Goal: Use online tool/utility: Utilize a website feature to perform a specific function

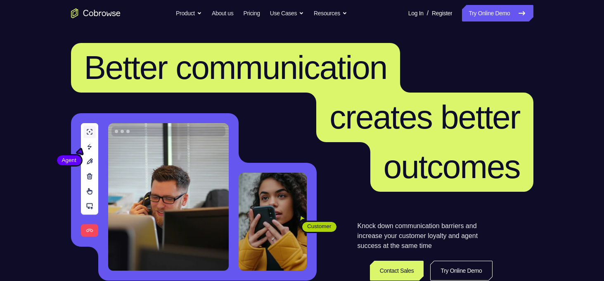
click at [472, 273] on link "Try Online Demo" at bounding box center [461, 271] width 62 height 20
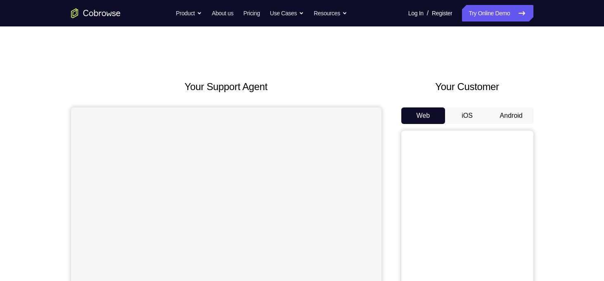
click at [500, 120] on button "Android" at bounding box center [511, 115] width 44 height 17
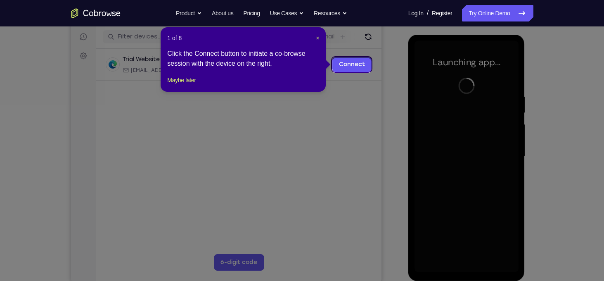
scroll to position [101, 0]
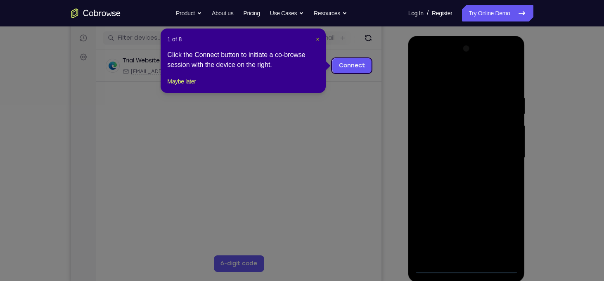
click at [316, 39] on span "×" at bounding box center [317, 39] width 3 height 7
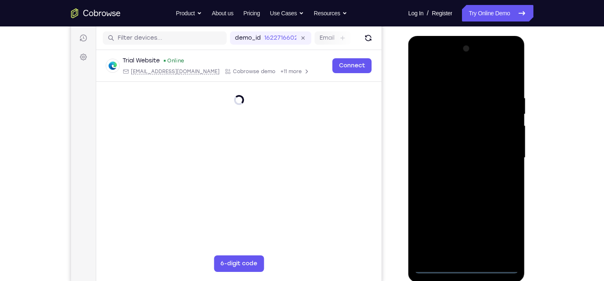
click at [468, 269] on div at bounding box center [467, 157] width 104 height 231
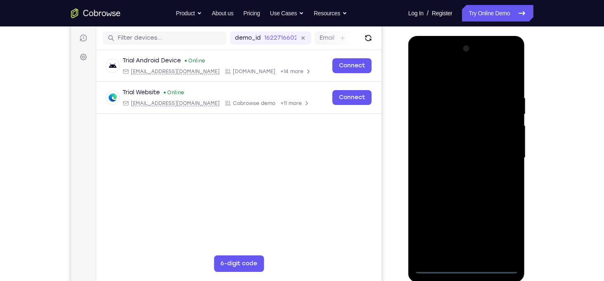
click at [501, 227] on div at bounding box center [467, 157] width 104 height 231
click at [443, 57] on div at bounding box center [467, 157] width 104 height 231
click at [451, 104] on div at bounding box center [467, 157] width 104 height 231
click at [455, 114] on div at bounding box center [467, 157] width 104 height 231
click at [478, 210] on div at bounding box center [467, 157] width 104 height 231
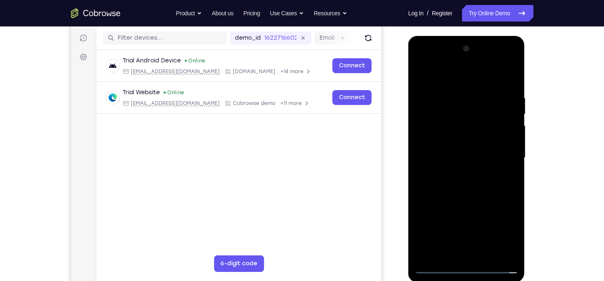
click at [506, 220] on div at bounding box center [467, 157] width 104 height 231
drag, startPoint x: 478, startPoint y: 182, endPoint x: 484, endPoint y: 138, distance: 43.8
click at [484, 138] on div at bounding box center [467, 157] width 104 height 231
drag, startPoint x: 491, startPoint y: 173, endPoint x: 494, endPoint y: 60, distance: 113.2
click at [494, 60] on div at bounding box center [467, 157] width 104 height 231
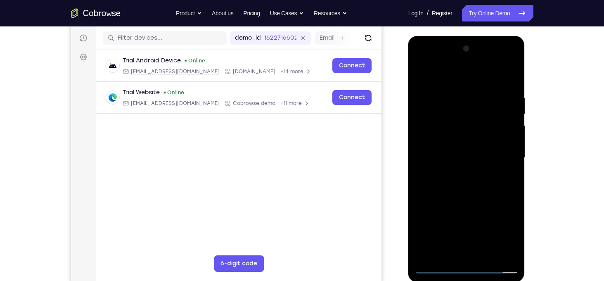
drag, startPoint x: 477, startPoint y: 250, endPoint x: 466, endPoint y: 114, distance: 137.1
click at [466, 114] on div at bounding box center [467, 157] width 104 height 231
drag, startPoint x: 481, startPoint y: 164, endPoint x: 489, endPoint y: 140, distance: 25.3
click at [489, 140] on div at bounding box center [467, 157] width 104 height 231
drag, startPoint x: 489, startPoint y: 140, endPoint x: 489, endPoint y: 57, distance: 82.6
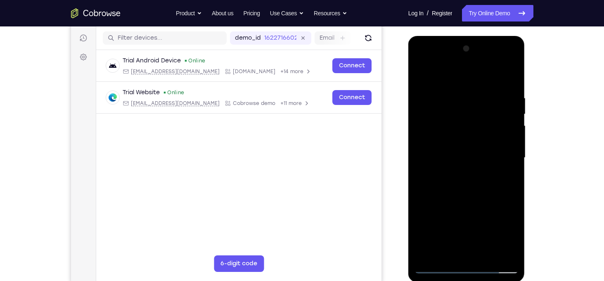
click at [489, 57] on div at bounding box center [467, 157] width 104 height 231
drag, startPoint x: 482, startPoint y: 223, endPoint x: 482, endPoint y: 137, distance: 85.9
click at [482, 137] on div at bounding box center [467, 157] width 104 height 231
drag, startPoint x: 482, startPoint y: 137, endPoint x: 496, endPoint y: 61, distance: 77.2
click at [496, 61] on div at bounding box center [467, 157] width 104 height 231
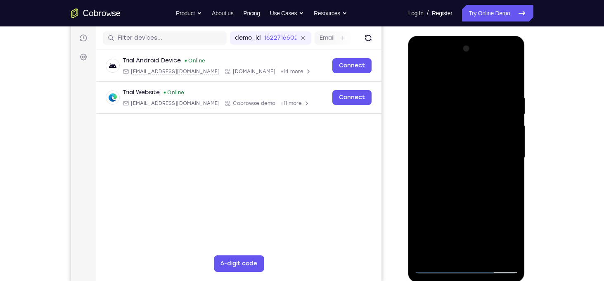
drag, startPoint x: 479, startPoint y: 229, endPoint x: 481, endPoint y: 127, distance: 102.5
click at [481, 127] on div at bounding box center [467, 157] width 104 height 231
drag, startPoint x: 486, startPoint y: 188, endPoint x: 488, endPoint y: 137, distance: 50.8
click at [488, 137] on div at bounding box center [467, 157] width 104 height 231
drag, startPoint x: 491, startPoint y: 90, endPoint x: 481, endPoint y: 170, distance: 80.7
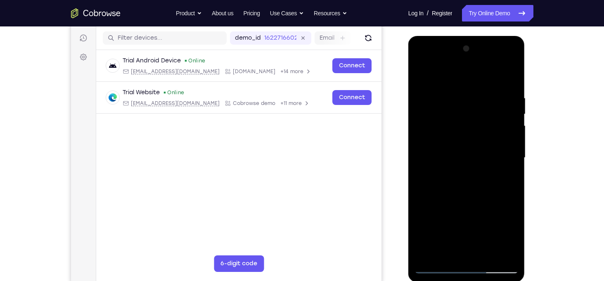
click at [481, 170] on div at bounding box center [467, 157] width 104 height 231
drag, startPoint x: 490, startPoint y: 140, endPoint x: 492, endPoint y: 137, distance: 4.3
click at [492, 137] on div at bounding box center [467, 157] width 104 height 231
click at [484, 152] on div at bounding box center [467, 157] width 104 height 231
click at [468, 155] on div at bounding box center [467, 157] width 104 height 231
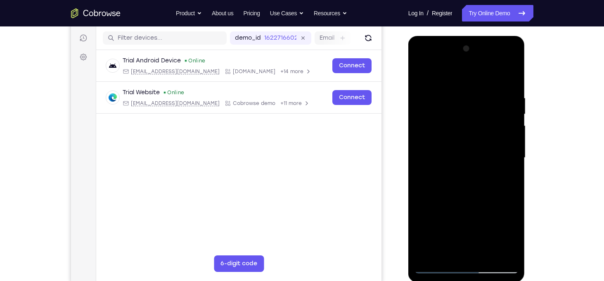
click at [506, 178] on div at bounding box center [467, 157] width 104 height 231
click at [504, 158] on div at bounding box center [467, 157] width 104 height 231
click at [515, 176] on div at bounding box center [467, 157] width 104 height 231
click at [513, 176] on div at bounding box center [467, 157] width 104 height 231
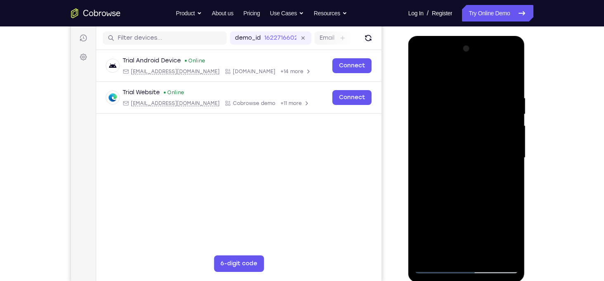
click at [503, 158] on div at bounding box center [467, 157] width 104 height 231
click at [512, 176] on div at bounding box center [467, 157] width 104 height 231
click at [513, 178] on div at bounding box center [467, 157] width 104 height 231
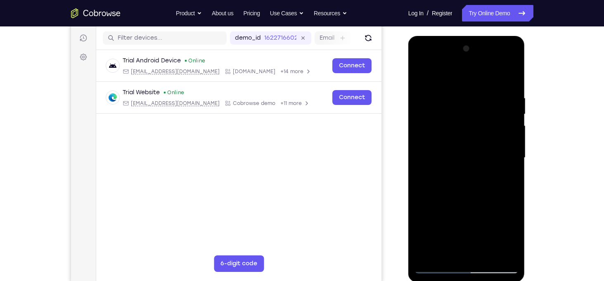
click at [501, 203] on div at bounding box center [467, 157] width 104 height 231
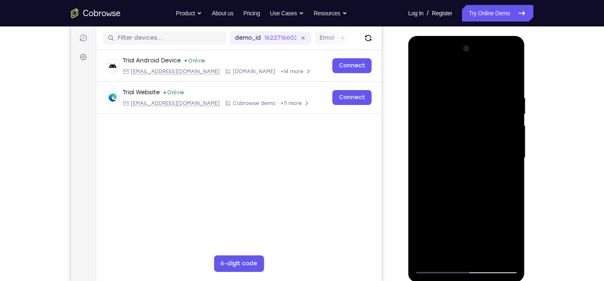
click at [501, 203] on div at bounding box center [467, 157] width 104 height 231
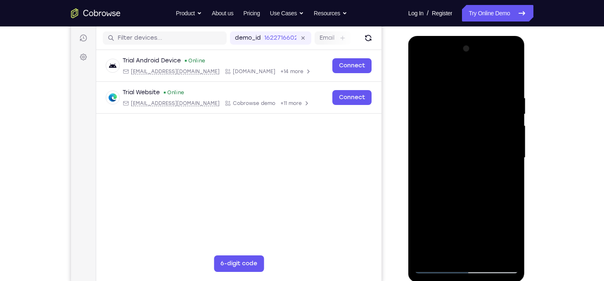
click at [501, 203] on div at bounding box center [467, 157] width 104 height 231
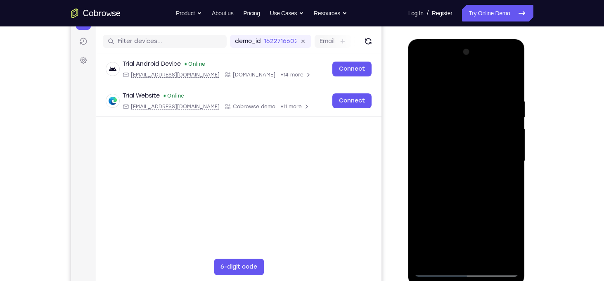
scroll to position [97, 0]
click at [508, 202] on div at bounding box center [467, 160] width 104 height 231
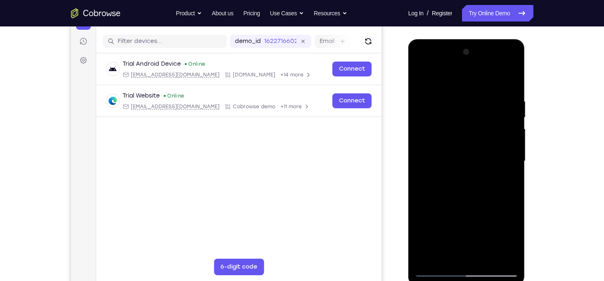
click at [508, 202] on div at bounding box center [467, 160] width 104 height 231
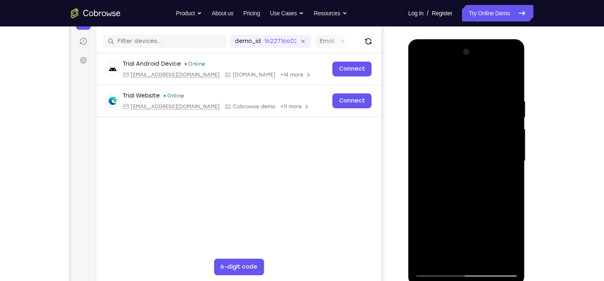
click at [508, 202] on div at bounding box center [467, 160] width 104 height 231
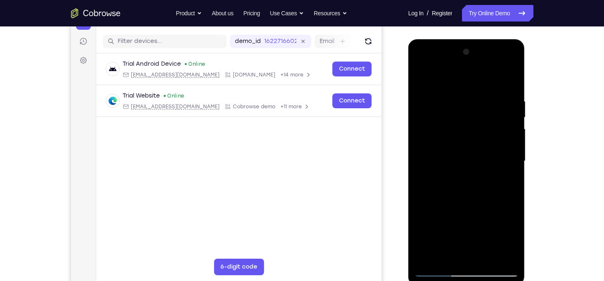
click at [508, 202] on div at bounding box center [467, 160] width 104 height 231
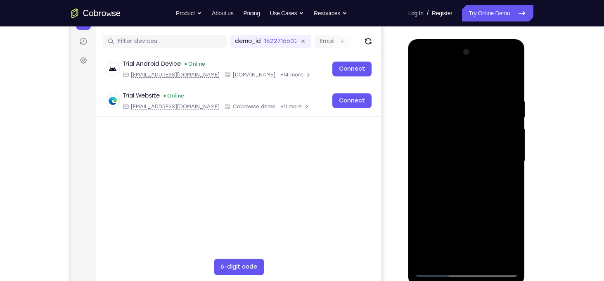
click at [508, 202] on div at bounding box center [467, 160] width 104 height 231
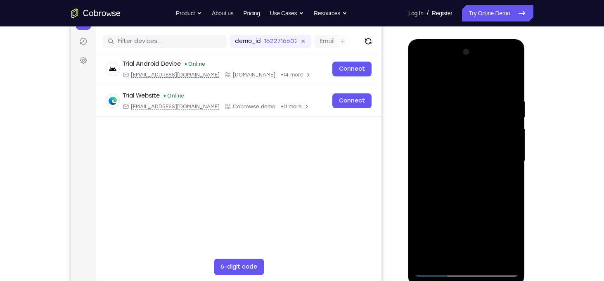
click at [508, 202] on div at bounding box center [467, 160] width 104 height 231
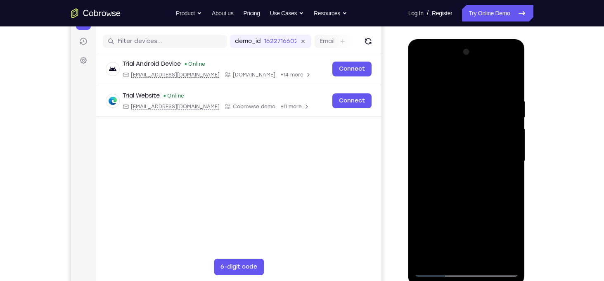
click at [508, 202] on div at bounding box center [467, 160] width 104 height 231
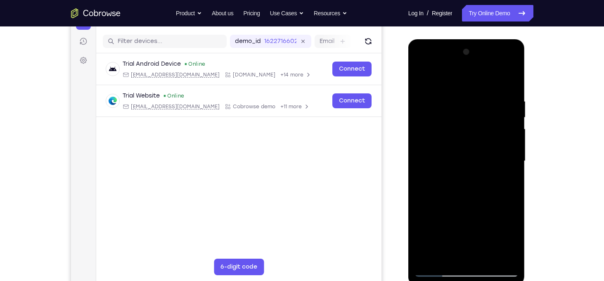
click at [430, 204] on div at bounding box center [467, 160] width 104 height 231
click at [509, 195] on div at bounding box center [467, 160] width 104 height 231
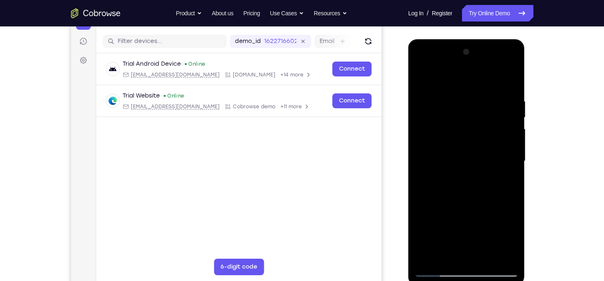
click at [509, 195] on div at bounding box center [467, 160] width 104 height 231
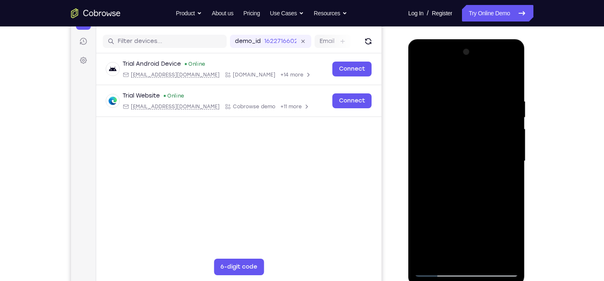
click at [509, 195] on div at bounding box center [467, 160] width 104 height 231
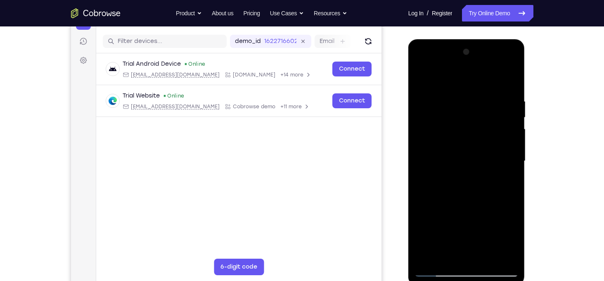
click at [509, 195] on div at bounding box center [467, 160] width 104 height 231
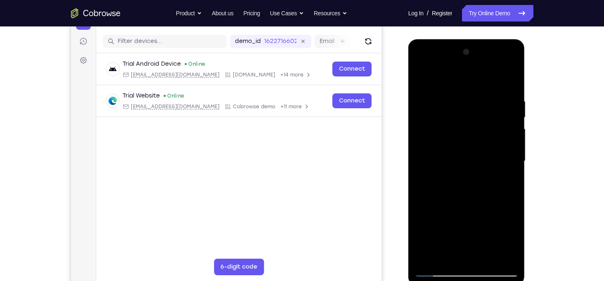
click at [509, 195] on div at bounding box center [467, 160] width 104 height 231
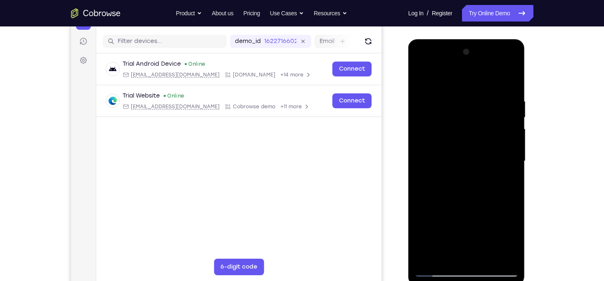
click at [509, 195] on div at bounding box center [467, 160] width 104 height 231
drag, startPoint x: 486, startPoint y: 190, endPoint x: 482, endPoint y: 141, distance: 49.7
click at [482, 141] on div at bounding box center [467, 160] width 104 height 231
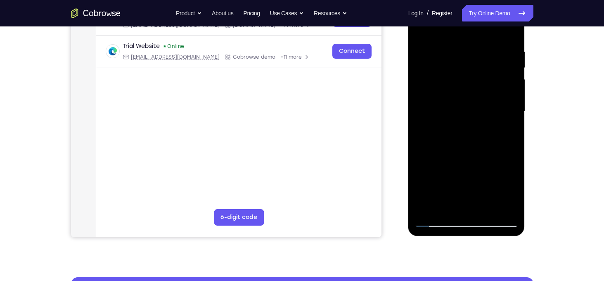
scroll to position [147, 0]
click at [458, 206] on div at bounding box center [467, 111] width 104 height 231
click at [478, 214] on div at bounding box center [467, 111] width 104 height 231
click at [483, 215] on div at bounding box center [467, 111] width 104 height 231
click at [496, 214] on div at bounding box center [467, 111] width 104 height 231
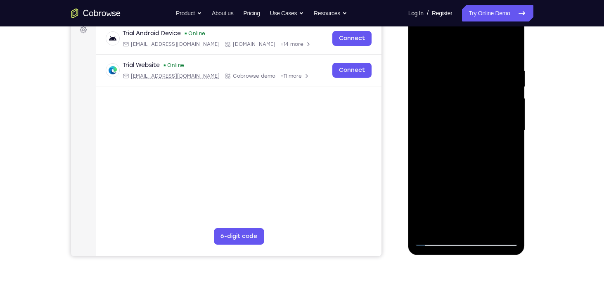
scroll to position [133, 0]
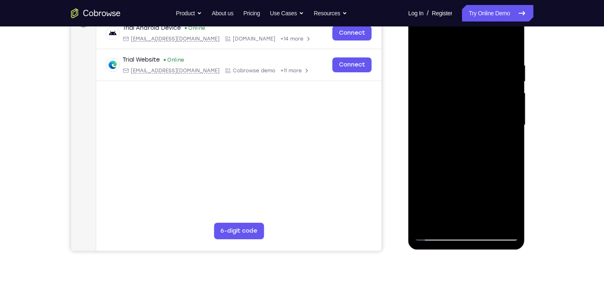
click at [487, 203] on div at bounding box center [467, 124] width 104 height 231
click at [490, 226] on div at bounding box center [467, 124] width 104 height 231
click at [434, 179] on div at bounding box center [467, 124] width 104 height 231
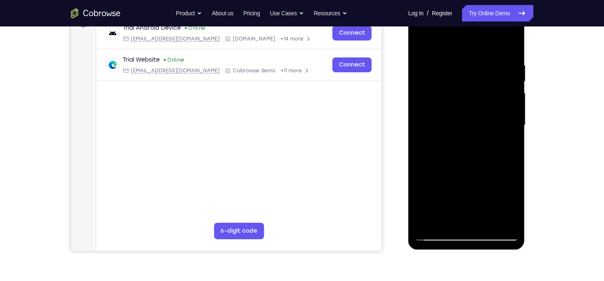
click at [434, 179] on div at bounding box center [467, 124] width 104 height 231
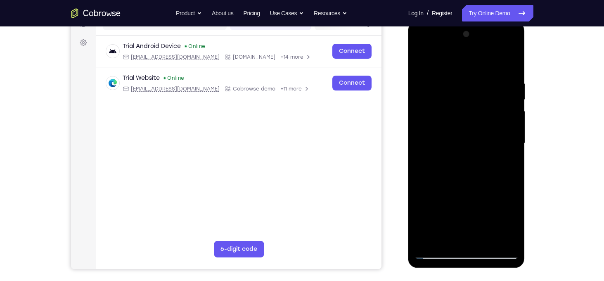
scroll to position [112, 0]
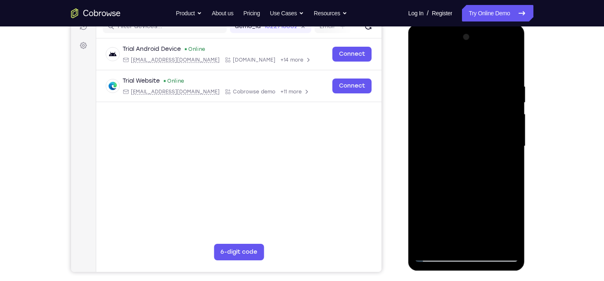
click at [503, 195] on div at bounding box center [467, 146] width 104 height 231
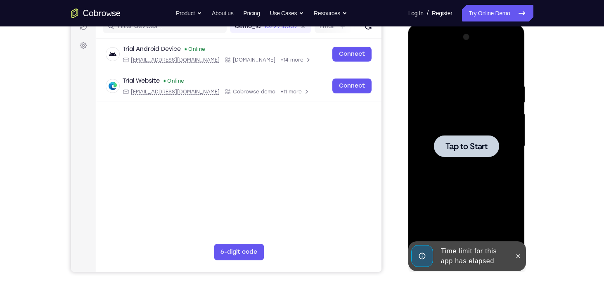
click at [465, 155] on div at bounding box center [466, 146] width 65 height 22
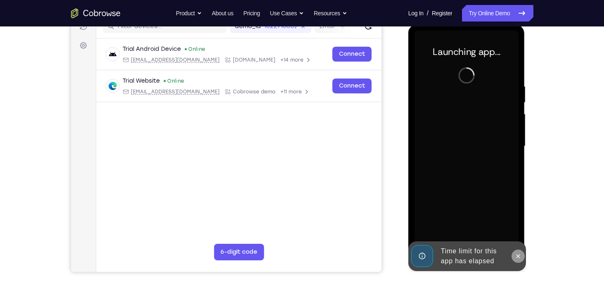
click at [521, 261] on button at bounding box center [518, 255] width 13 height 13
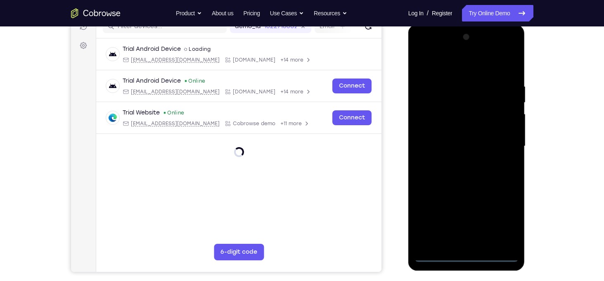
click at [470, 261] on div at bounding box center [467, 146] width 104 height 231
click at [501, 216] on div at bounding box center [467, 146] width 104 height 231
click at [435, 44] on div at bounding box center [467, 146] width 104 height 231
click at [458, 99] on div at bounding box center [467, 146] width 104 height 231
click at [473, 199] on div at bounding box center [467, 146] width 104 height 231
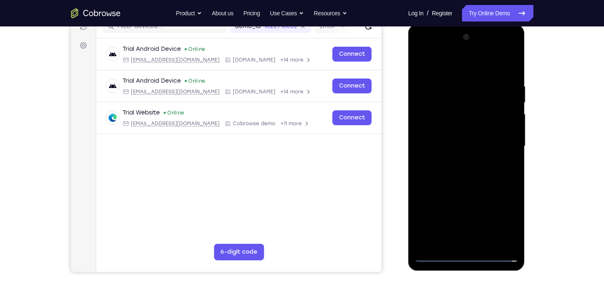
click at [508, 209] on div at bounding box center [467, 146] width 104 height 231
drag, startPoint x: 508, startPoint y: 209, endPoint x: 498, endPoint y: 104, distance: 105.0
click at [498, 104] on div at bounding box center [467, 146] width 104 height 231
drag, startPoint x: 498, startPoint y: 142, endPoint x: 499, endPoint y: 99, distance: 43.0
click at [499, 99] on div at bounding box center [467, 146] width 104 height 231
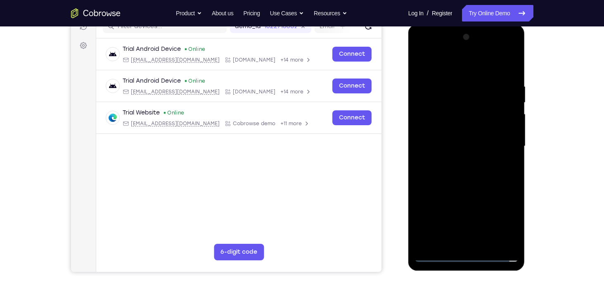
drag, startPoint x: 482, startPoint y: 125, endPoint x: 486, endPoint y: 34, distance: 90.5
click at [486, 34] on div at bounding box center [467, 146] width 104 height 231
drag, startPoint x: 492, startPoint y: 150, endPoint x: 492, endPoint y: 115, distance: 34.7
click at [492, 115] on div at bounding box center [467, 146] width 104 height 231
click at [480, 105] on div at bounding box center [467, 146] width 104 height 231
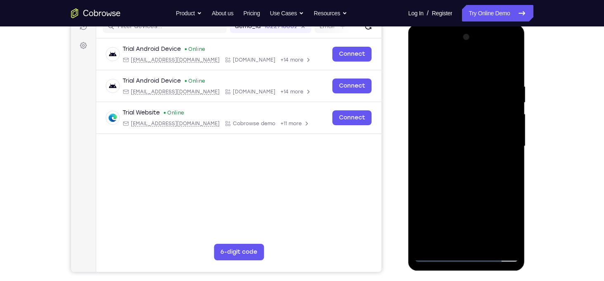
click at [465, 147] on div at bounding box center [467, 146] width 104 height 231
click at [508, 164] on div at bounding box center [467, 146] width 104 height 231
click at [509, 149] on div at bounding box center [467, 146] width 104 height 231
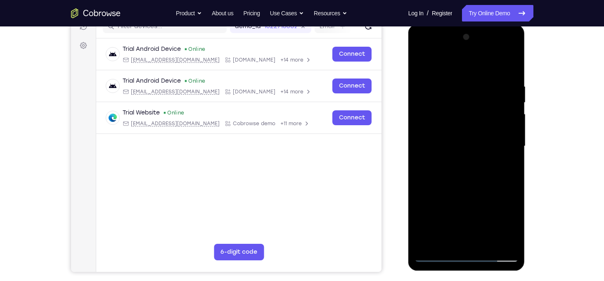
click at [513, 166] on div at bounding box center [467, 146] width 104 height 231
click at [511, 166] on div at bounding box center [467, 146] width 104 height 231
click at [512, 170] on div at bounding box center [467, 146] width 104 height 231
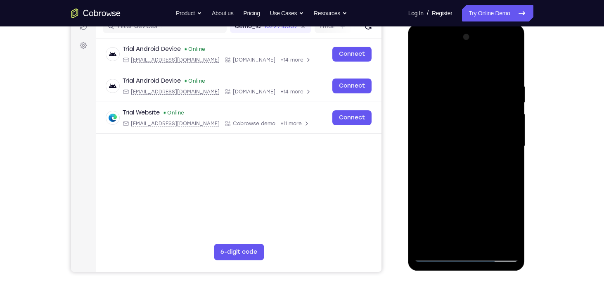
click at [501, 157] on div at bounding box center [467, 146] width 104 height 231
click at [511, 166] on div at bounding box center [467, 146] width 104 height 231
click at [506, 166] on div at bounding box center [467, 146] width 104 height 231
click at [516, 168] on div at bounding box center [467, 146] width 104 height 231
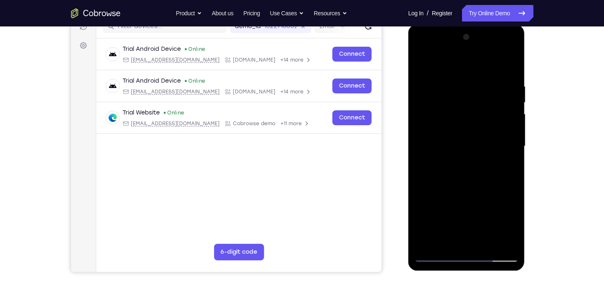
click at [513, 165] on div at bounding box center [467, 146] width 104 height 231
click at [513, 166] on div at bounding box center [467, 146] width 104 height 231
click at [514, 169] on div at bounding box center [467, 146] width 104 height 231
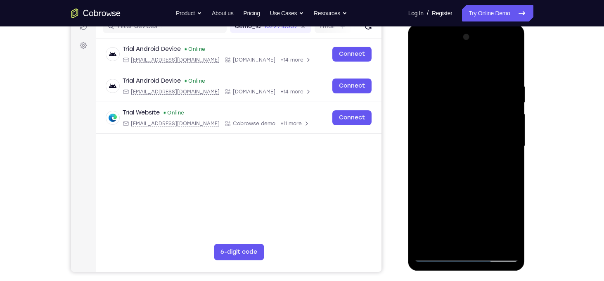
click at [514, 169] on div at bounding box center [467, 146] width 104 height 231
click at [513, 166] on div at bounding box center [467, 146] width 104 height 231
click at [514, 173] on div at bounding box center [467, 146] width 104 height 231
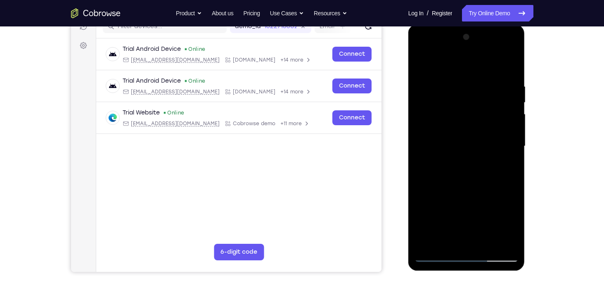
click at [514, 166] on div at bounding box center [467, 146] width 104 height 231
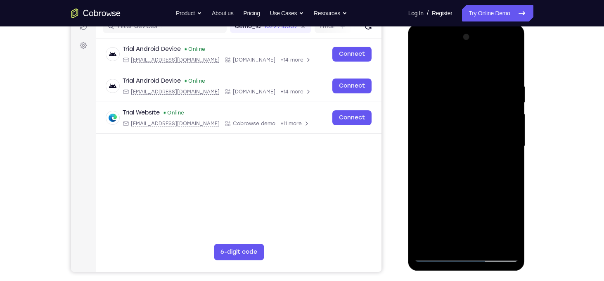
click at [468, 176] on div at bounding box center [467, 146] width 104 height 231
click at [510, 187] on div at bounding box center [467, 146] width 104 height 231
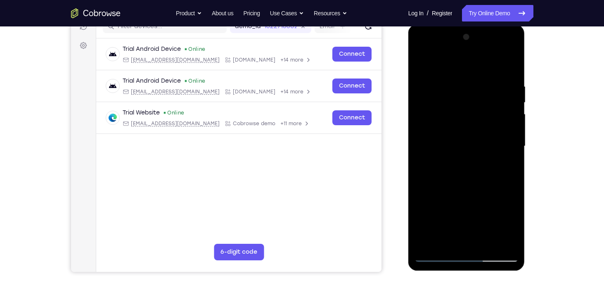
click at [510, 187] on div at bounding box center [467, 146] width 104 height 231
click at [525, 115] on div at bounding box center [466, 147] width 117 height 246
click at [503, 190] on div at bounding box center [467, 146] width 104 height 231
drag, startPoint x: 487, startPoint y: 190, endPoint x: 503, endPoint y: 190, distance: 16.5
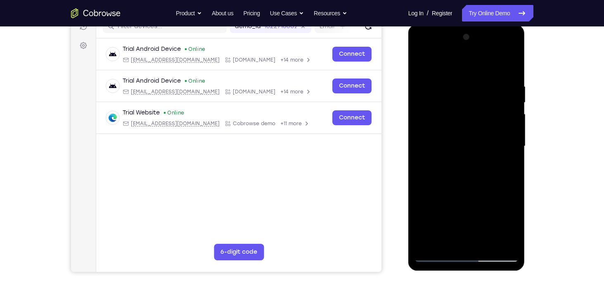
click at [503, 190] on div at bounding box center [467, 146] width 104 height 231
click at [466, 155] on div at bounding box center [467, 146] width 104 height 231
click at [471, 159] on div at bounding box center [467, 146] width 104 height 231
click at [470, 155] on div at bounding box center [467, 146] width 104 height 231
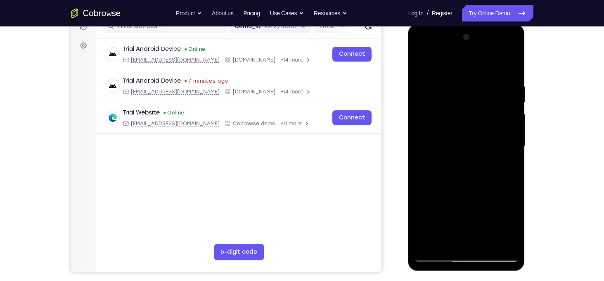
click at [471, 157] on div at bounding box center [467, 146] width 104 height 231
click at [470, 149] on div at bounding box center [467, 146] width 104 height 231
click at [469, 151] on div at bounding box center [467, 146] width 104 height 231
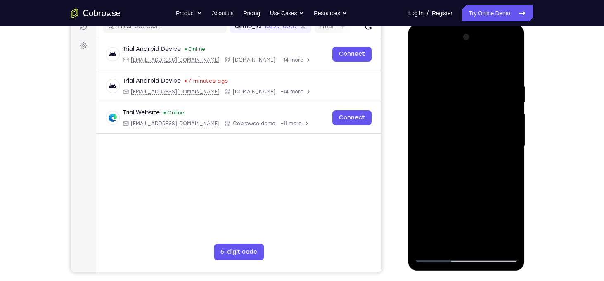
click at [469, 151] on div at bounding box center [467, 146] width 104 height 231
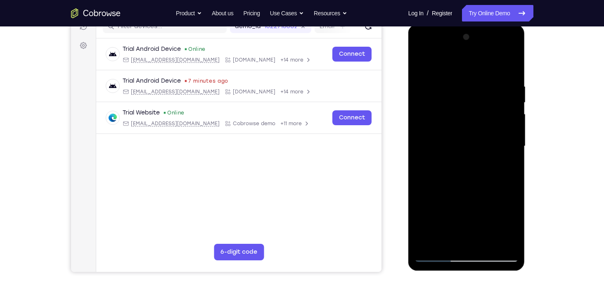
click at [468, 157] on div at bounding box center [467, 146] width 104 height 231
click at [447, 161] on div at bounding box center [467, 146] width 104 height 231
click at [476, 158] on div at bounding box center [467, 146] width 104 height 231
click at [468, 154] on div at bounding box center [467, 146] width 104 height 231
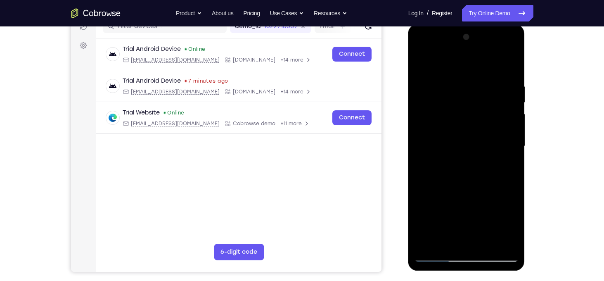
click at [468, 154] on div at bounding box center [467, 146] width 104 height 231
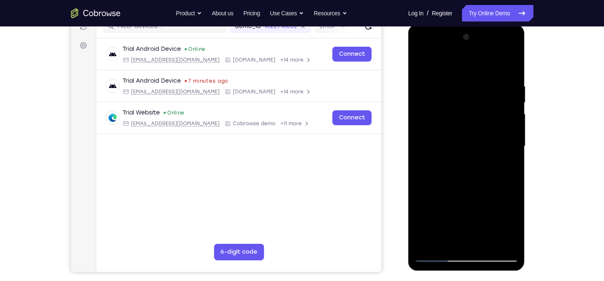
click at [468, 154] on div at bounding box center [467, 146] width 104 height 231
click at [461, 153] on div at bounding box center [467, 146] width 104 height 231
click at [478, 151] on div at bounding box center [467, 146] width 104 height 231
click at [465, 150] on div at bounding box center [467, 146] width 104 height 231
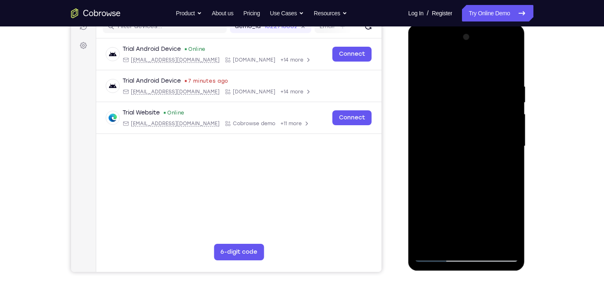
click at [469, 160] on div at bounding box center [467, 146] width 104 height 231
click at [468, 157] on div at bounding box center [467, 146] width 104 height 231
click at [467, 152] on div at bounding box center [467, 146] width 104 height 231
click at [477, 131] on div at bounding box center [467, 146] width 104 height 231
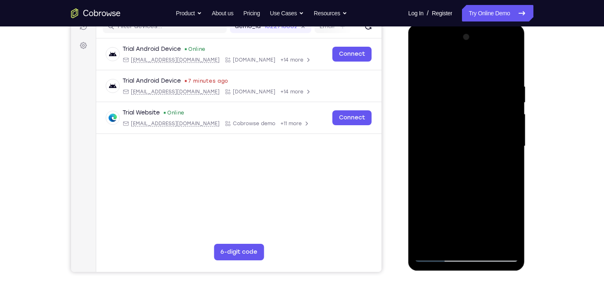
click at [462, 153] on div at bounding box center [467, 146] width 104 height 231
click at [474, 150] on div at bounding box center [467, 146] width 104 height 231
click at [464, 151] on div at bounding box center [467, 146] width 104 height 231
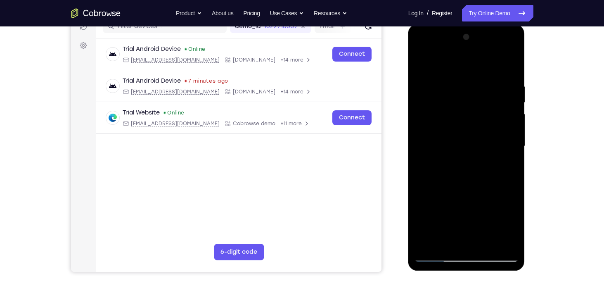
drag, startPoint x: 490, startPoint y: 139, endPoint x: 477, endPoint y: 142, distance: 13.4
click at [477, 142] on div at bounding box center [467, 146] width 104 height 231
click at [468, 157] on div at bounding box center [467, 146] width 104 height 231
click at [465, 149] on div at bounding box center [467, 146] width 104 height 231
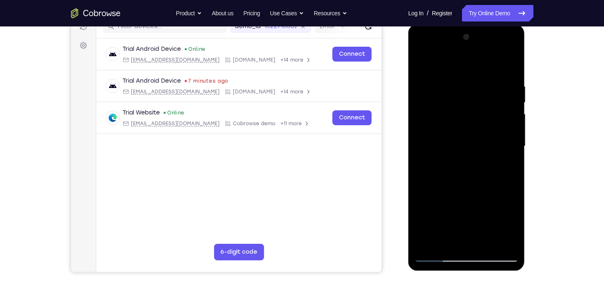
click at [465, 149] on div at bounding box center [467, 146] width 104 height 231
click at [486, 192] on div at bounding box center [467, 146] width 104 height 231
click at [468, 155] on div at bounding box center [467, 146] width 104 height 231
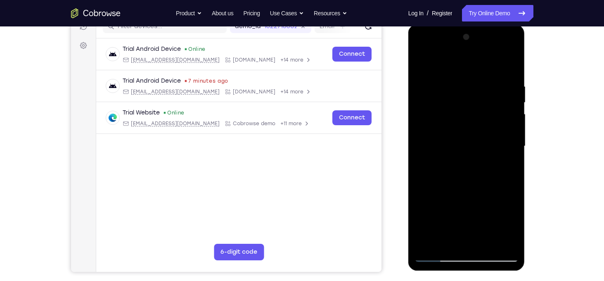
click at [503, 157] on div at bounding box center [467, 146] width 104 height 231
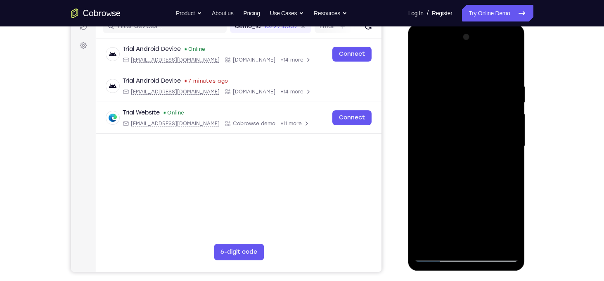
click at [503, 157] on div at bounding box center [467, 146] width 104 height 231
click at [506, 163] on div at bounding box center [467, 146] width 104 height 231
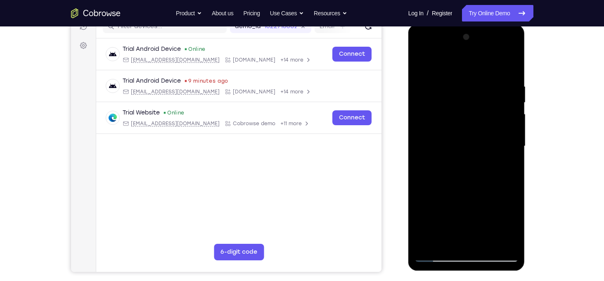
click at [499, 184] on div at bounding box center [467, 146] width 104 height 231
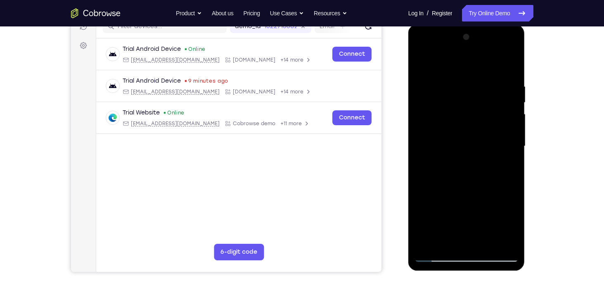
click at [430, 175] on div at bounding box center [467, 146] width 104 height 231
click at [509, 167] on div at bounding box center [467, 146] width 104 height 231
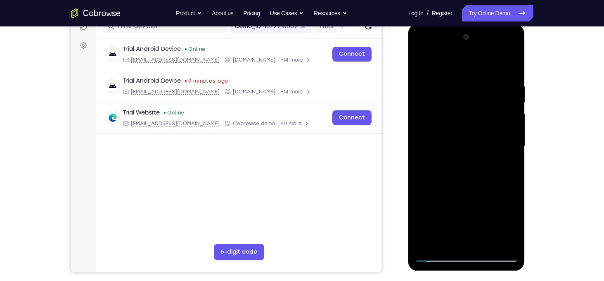
click at [509, 167] on div at bounding box center [467, 146] width 104 height 231
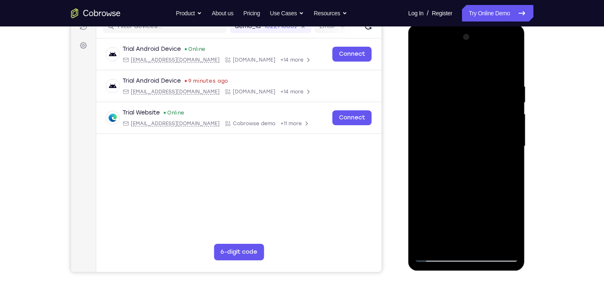
click at [509, 167] on div at bounding box center [467, 146] width 104 height 231
click at [498, 177] on div at bounding box center [467, 146] width 104 height 231
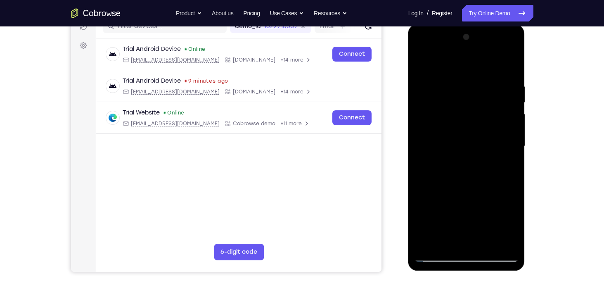
click at [498, 177] on div at bounding box center [467, 146] width 104 height 231
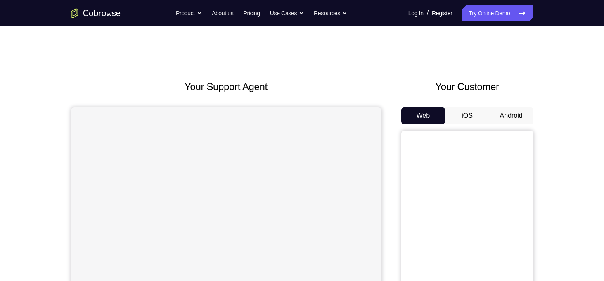
click at [497, 121] on button "Android" at bounding box center [511, 115] width 44 height 17
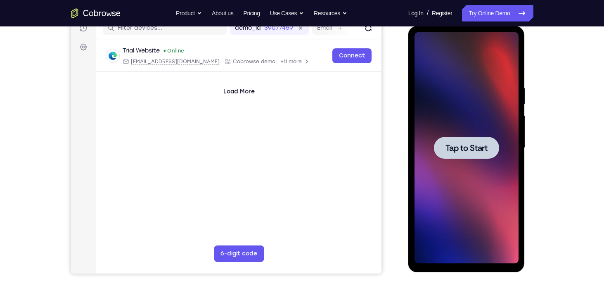
click at [471, 144] on span "Tap to Start" at bounding box center [467, 148] width 42 height 8
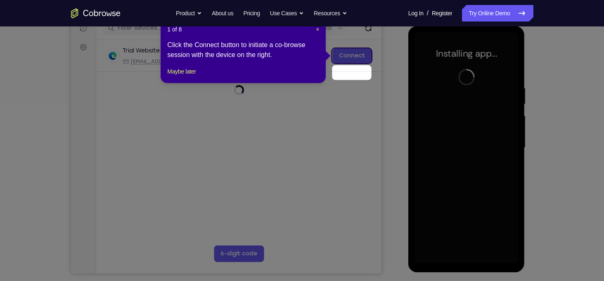
scroll to position [93, 0]
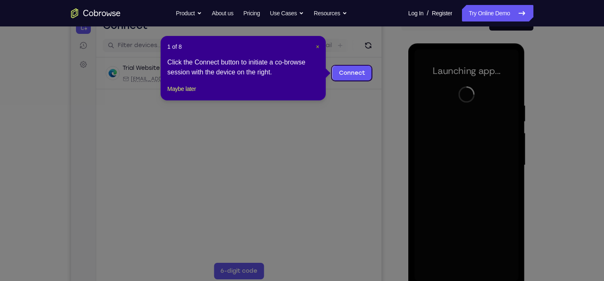
click at [318, 45] on span "×" at bounding box center [317, 46] width 3 height 7
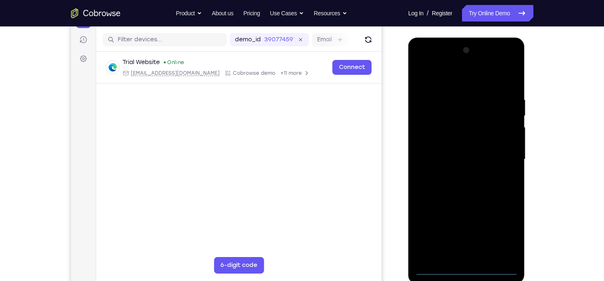
scroll to position [102, 0]
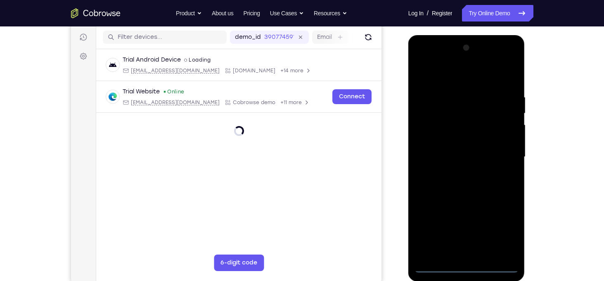
click at [468, 266] on div at bounding box center [467, 156] width 104 height 231
click at [500, 233] on div at bounding box center [467, 156] width 104 height 231
click at [424, 58] on div at bounding box center [467, 156] width 104 height 231
click at [450, 108] on div at bounding box center [467, 156] width 104 height 231
click at [461, 131] on div at bounding box center [467, 156] width 104 height 231
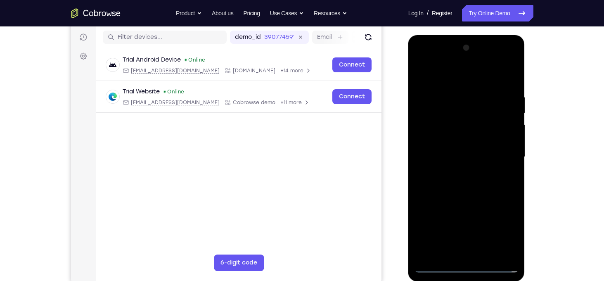
click at [448, 156] on div at bounding box center [467, 156] width 104 height 231
click at [443, 158] on div at bounding box center [467, 156] width 104 height 231
click at [472, 268] on div at bounding box center [467, 156] width 104 height 231
drag, startPoint x: 458, startPoint y: 178, endPoint x: 610, endPoint y: 136, distance: 158.0
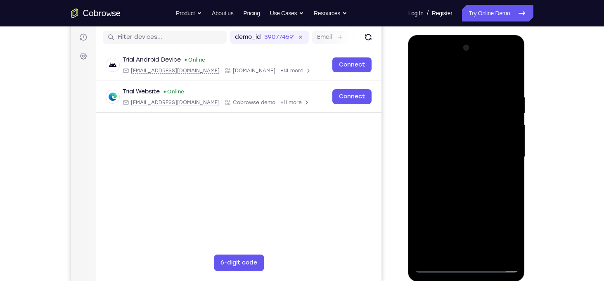
click at [526, 136] on html "Online web based iOS Simulators and Android Emulators. Run iPhone, iPad, Mobile…" at bounding box center [467, 159] width 118 height 248
click at [465, 268] on div at bounding box center [467, 156] width 104 height 231
drag, startPoint x: 487, startPoint y: 157, endPoint x: 312, endPoint y: 189, distance: 177.5
click at [408, 189] on html "Online web based iOS Simulators and Android Emulators. Run iPhone, iPad, Mobile…" at bounding box center [467, 159] width 118 height 248
drag, startPoint x: 463, startPoint y: 188, endPoint x: 459, endPoint y: 22, distance: 165.3
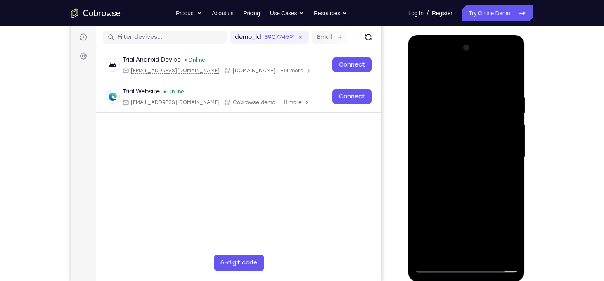
click at [459, 35] on html "Online web based iOS Simulators and Android Emulators. Run iPhone, iPad, Mobile…" at bounding box center [467, 159] width 118 height 248
click at [478, 115] on div at bounding box center [467, 156] width 104 height 231
click at [461, 131] on div at bounding box center [467, 156] width 104 height 231
click at [464, 128] on div at bounding box center [467, 156] width 104 height 231
click at [435, 128] on div at bounding box center [467, 156] width 104 height 231
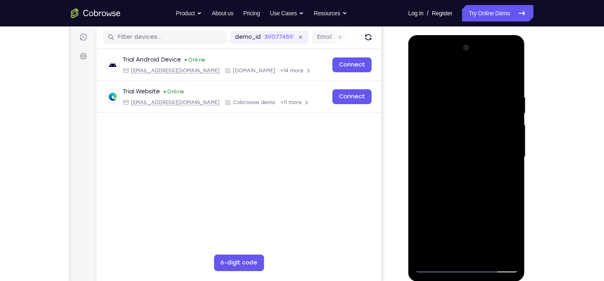
click at [505, 174] on div at bounding box center [467, 156] width 104 height 231
click at [440, 251] on div at bounding box center [467, 156] width 104 height 231
click at [465, 267] on div at bounding box center [467, 156] width 104 height 231
drag, startPoint x: 474, startPoint y: 199, endPoint x: 467, endPoint y: 43, distance: 155.4
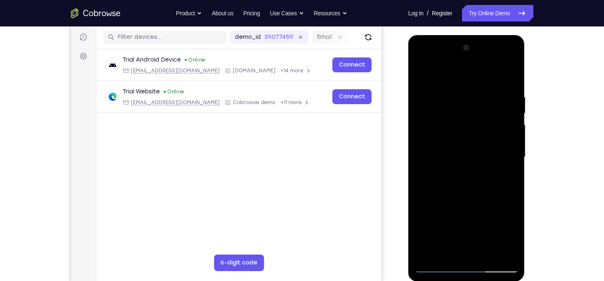
click at [467, 43] on div at bounding box center [467, 156] width 104 height 231
click at [477, 88] on div at bounding box center [467, 156] width 104 height 231
click at [471, 62] on div at bounding box center [467, 156] width 104 height 231
click at [470, 191] on div at bounding box center [467, 156] width 104 height 231
click at [510, 252] on div at bounding box center [467, 156] width 104 height 231
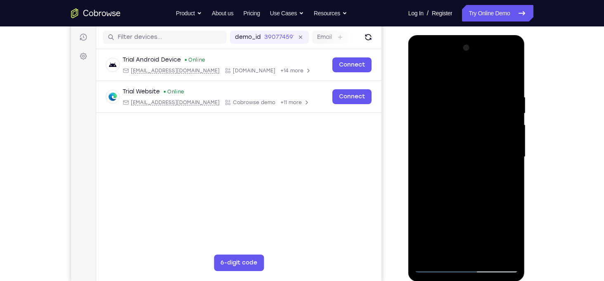
click at [507, 252] on div at bounding box center [467, 156] width 104 height 231
click at [476, 185] on div at bounding box center [467, 156] width 104 height 231
click at [477, 128] on div at bounding box center [467, 156] width 104 height 231
click at [502, 85] on div at bounding box center [467, 156] width 104 height 231
click at [453, 103] on div at bounding box center [467, 156] width 104 height 231
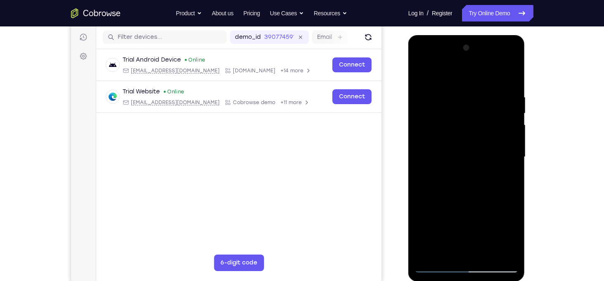
click at [451, 118] on div at bounding box center [467, 156] width 104 height 231
click at [460, 143] on div at bounding box center [467, 156] width 104 height 231
drag, startPoint x: 438, startPoint y: 185, endPoint x: 455, endPoint y: 185, distance: 16.5
click at [455, 185] on div at bounding box center [467, 156] width 104 height 231
click at [431, 252] on div at bounding box center [467, 156] width 104 height 231
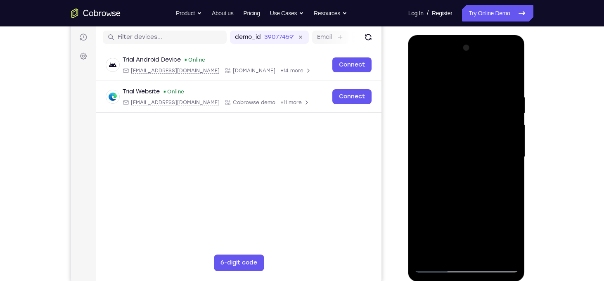
click at [490, 257] on div at bounding box center [467, 156] width 104 height 231
click at [463, 129] on div at bounding box center [467, 156] width 104 height 231
click at [420, 70] on div at bounding box center [467, 156] width 104 height 231
click at [455, 137] on div at bounding box center [467, 156] width 104 height 231
click at [476, 108] on div at bounding box center [467, 156] width 104 height 231
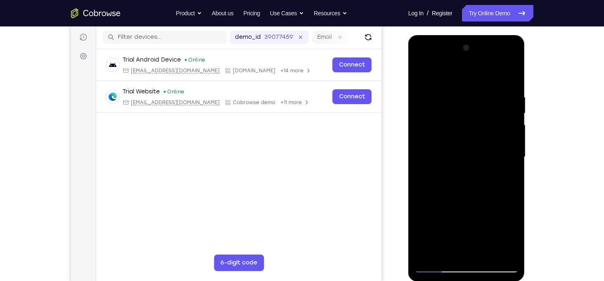
click at [439, 266] on div at bounding box center [467, 156] width 104 height 231
click at [420, 74] on div at bounding box center [467, 156] width 104 height 231
click at [505, 99] on div at bounding box center [467, 156] width 104 height 231
click at [421, 71] on div at bounding box center [467, 156] width 104 height 231
click at [427, 252] on div at bounding box center [467, 156] width 104 height 231
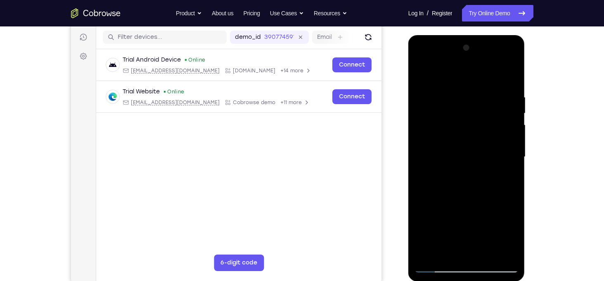
click at [513, 73] on div at bounding box center [467, 156] width 104 height 231
click at [461, 76] on div at bounding box center [467, 156] width 104 height 231
click at [445, 84] on div at bounding box center [467, 156] width 104 height 231
click at [438, 267] on div at bounding box center [467, 156] width 104 height 231
click at [446, 97] on div at bounding box center [467, 156] width 104 height 231
